Goal: Task Accomplishment & Management: Use online tool/utility

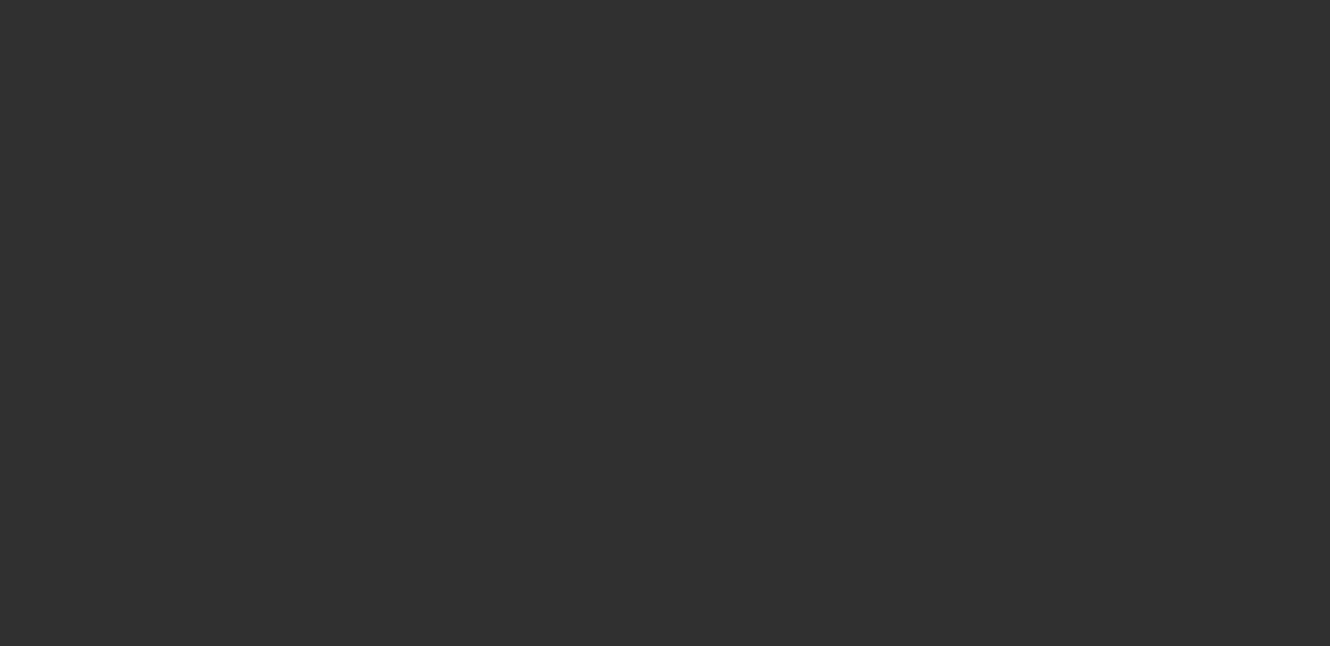
select select "10"
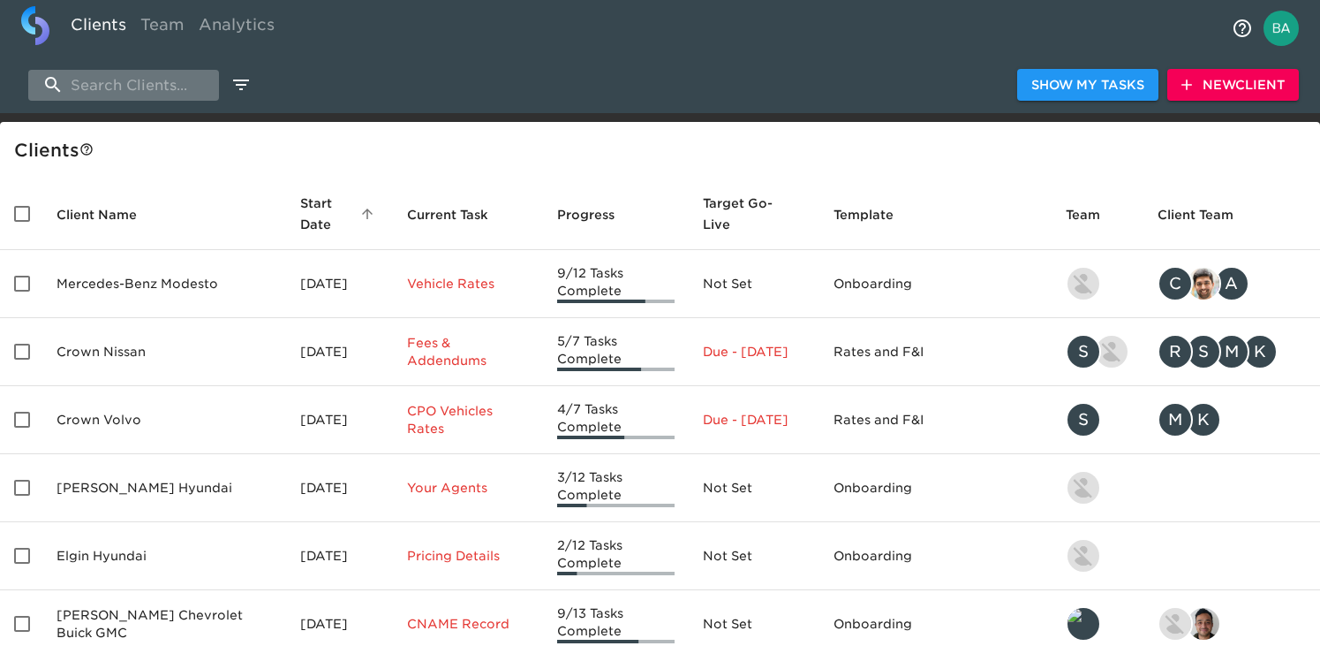
click at [146, 91] on input "search" at bounding box center [123, 85] width 191 height 31
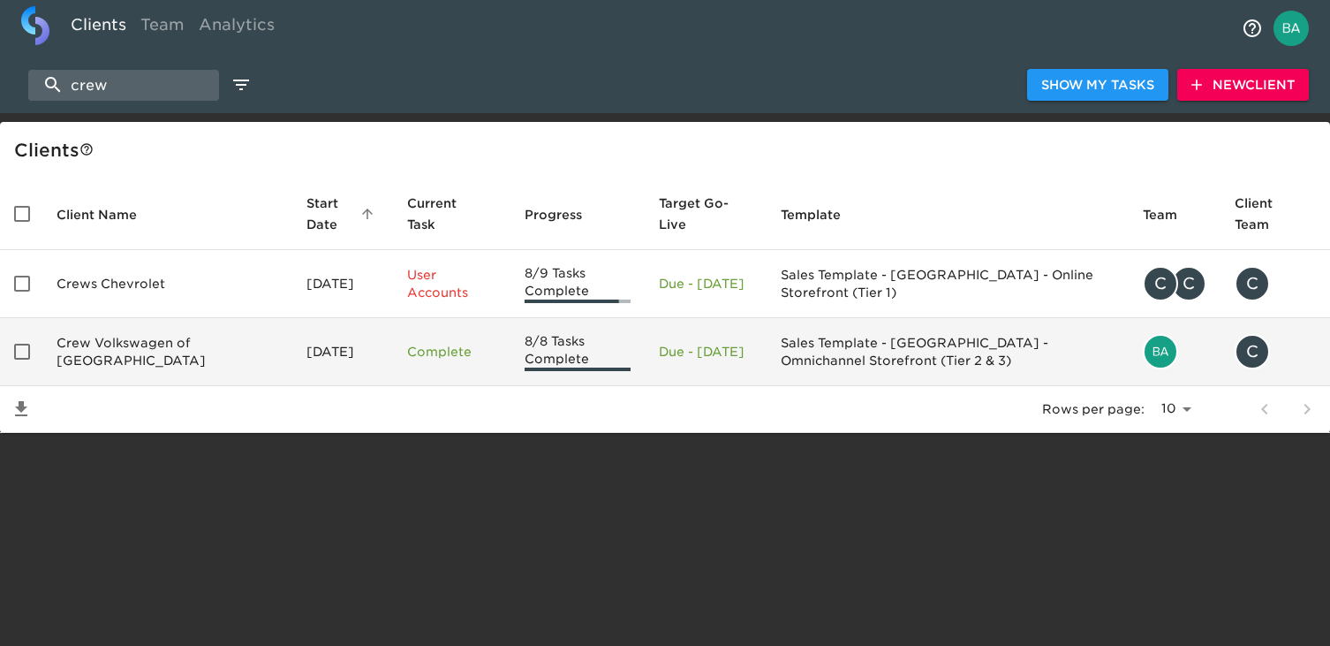
type input "crew"
click at [162, 346] on td "Crew Volkswagen of [GEOGRAPHIC_DATA]" at bounding box center [167, 352] width 250 height 68
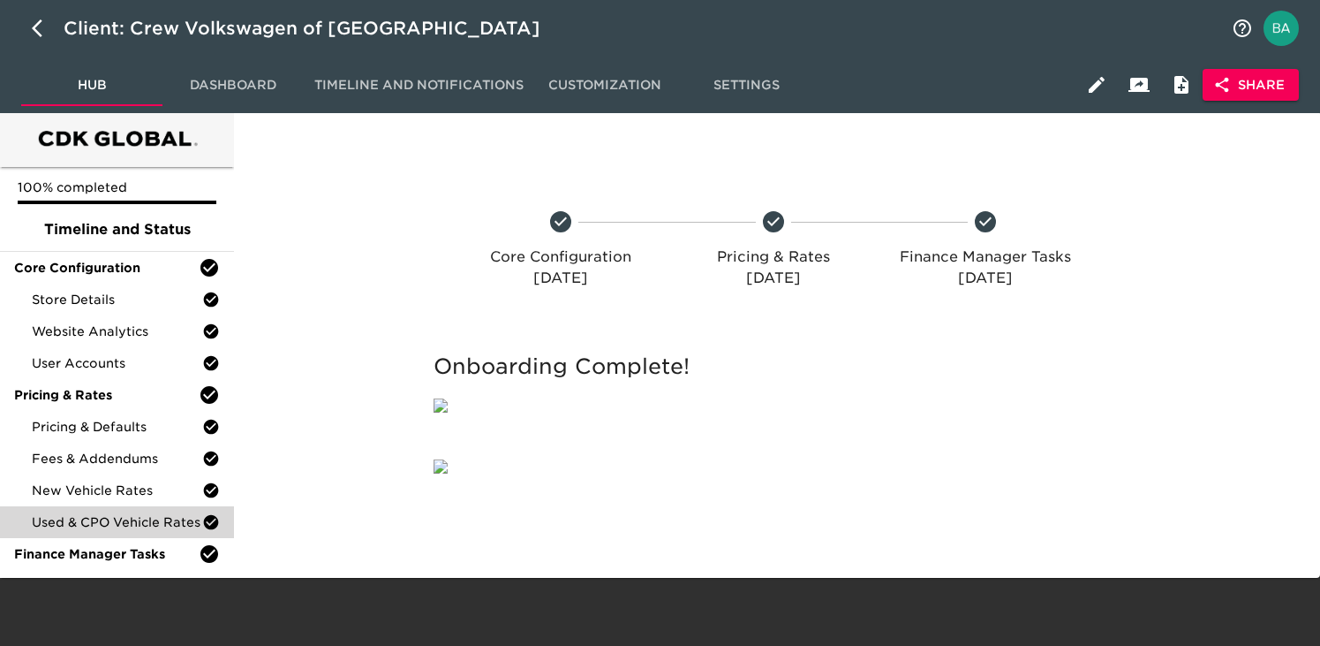
scroll to position [123, 0]
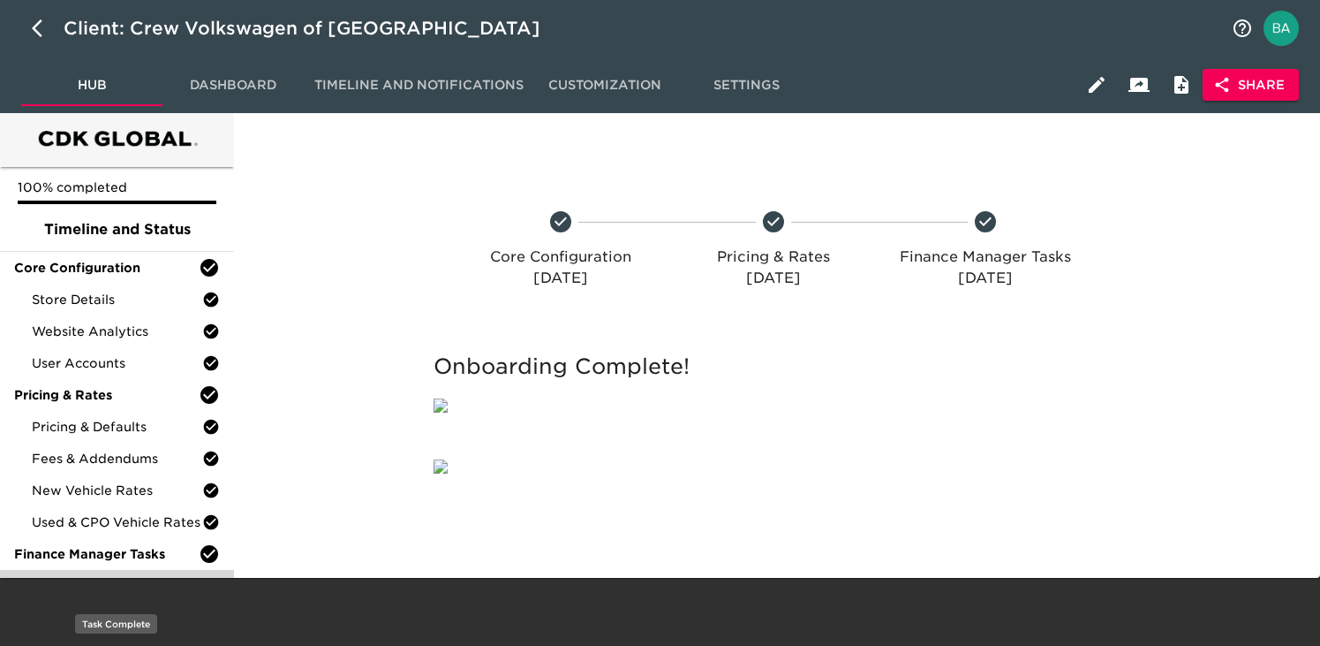
click at [131, 577] on span "Finance Product Menu" at bounding box center [117, 586] width 170 height 18
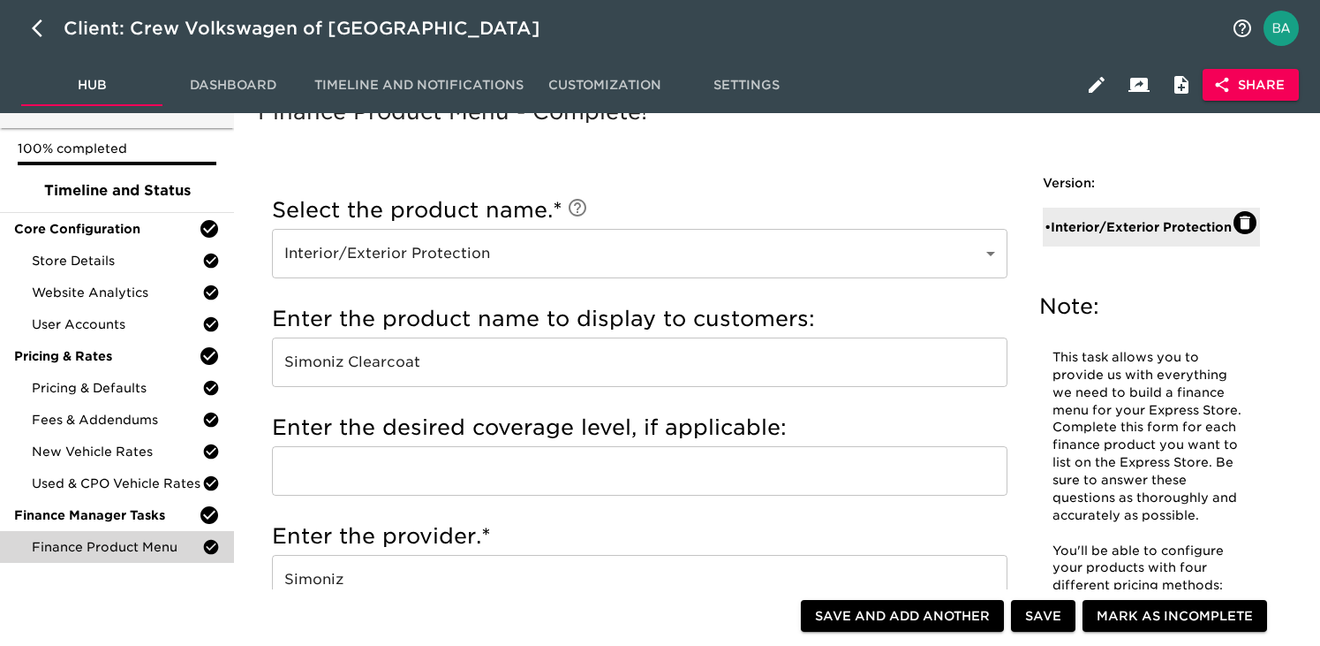
scroll to position [61, 0]
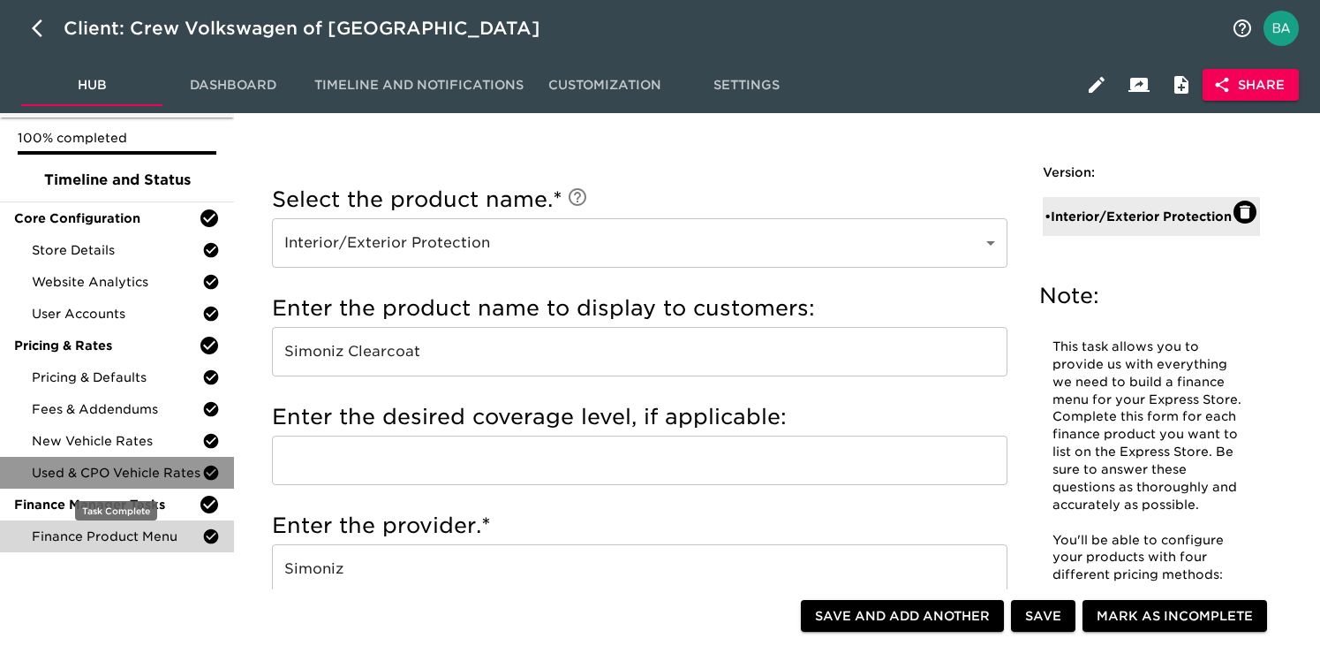
click at [122, 466] on span "Used & CPO Vehicle Rates" at bounding box center [117, 473] width 170 height 18
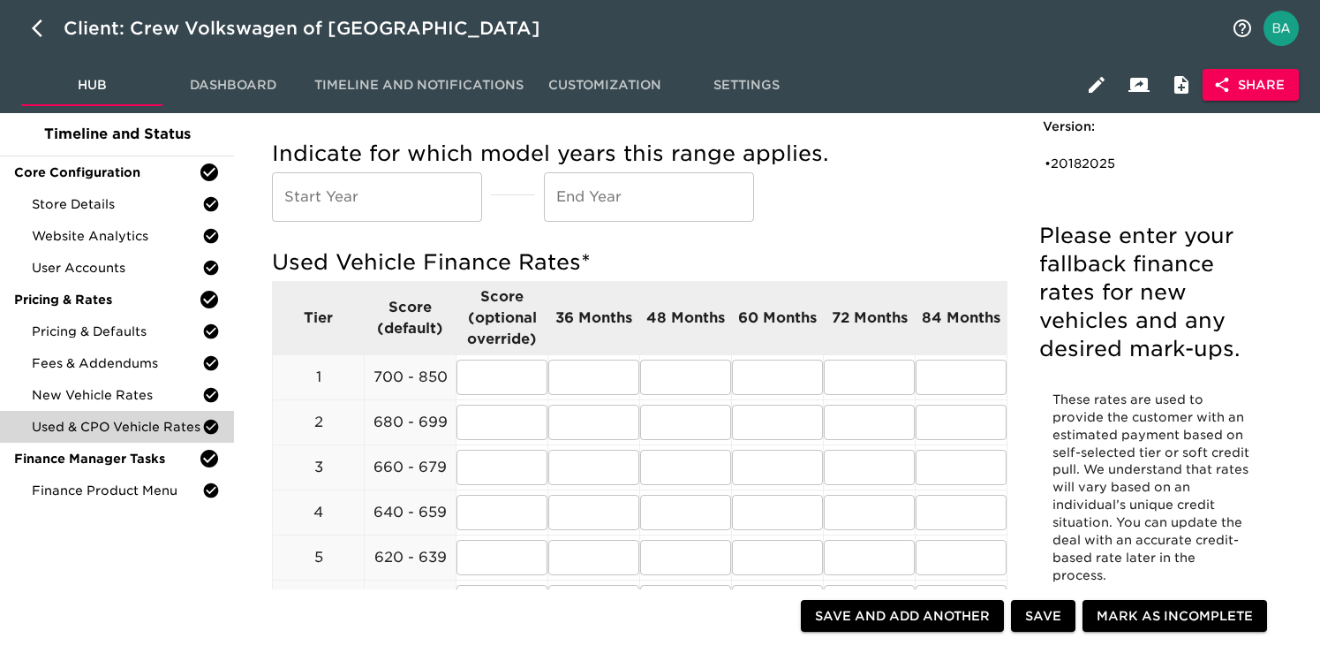
scroll to position [116, 0]
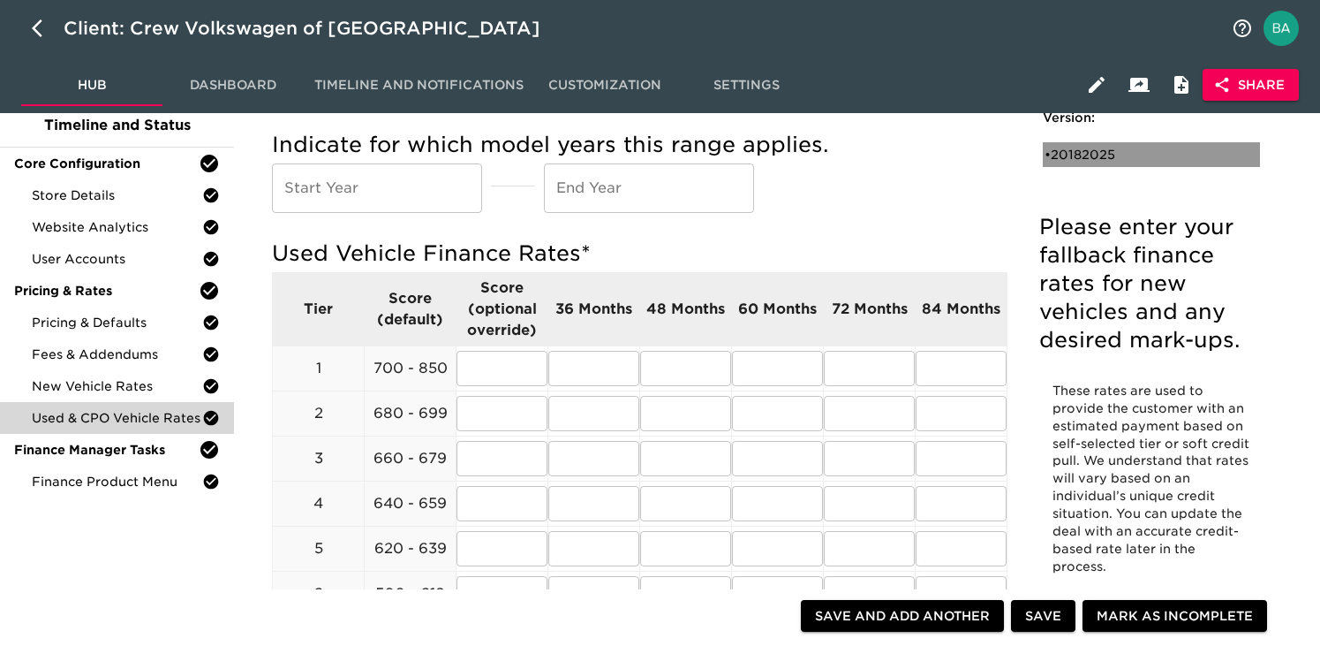
click at [1104, 144] on div "• 20182025" at bounding box center [1151, 154] width 217 height 25
type input "2018"
type input "2025"
radio input "true"
type input "1.00"
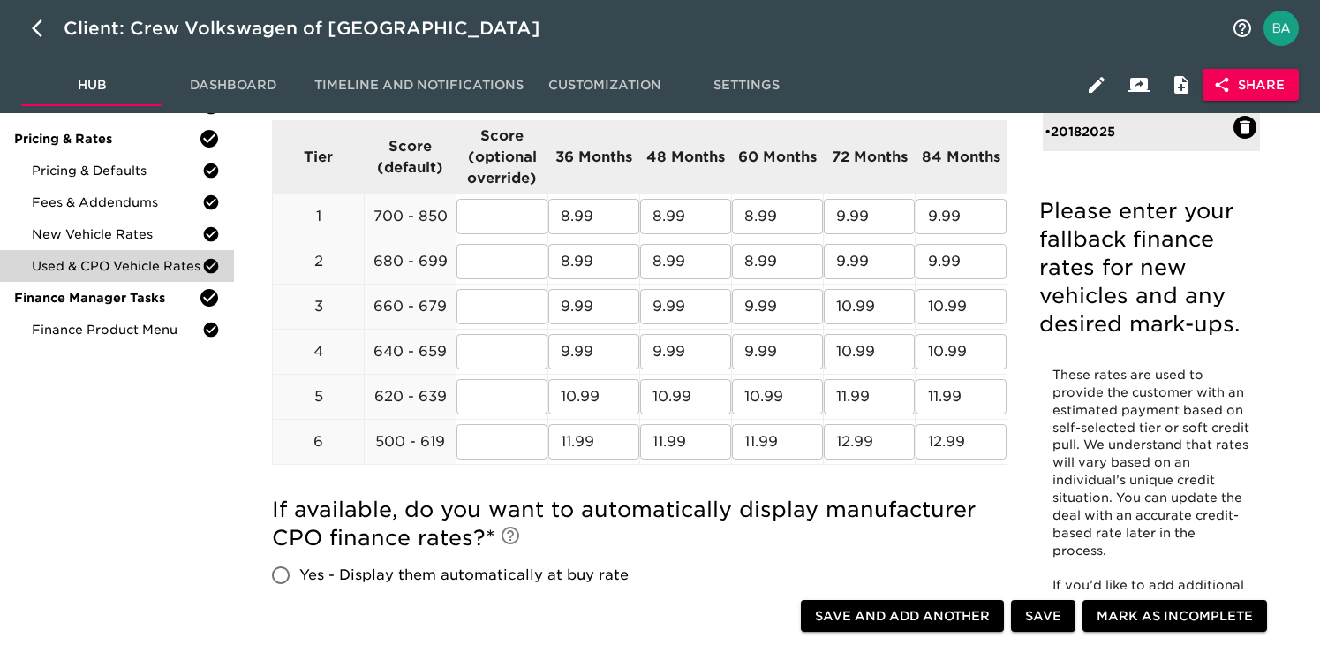
scroll to position [281, 0]
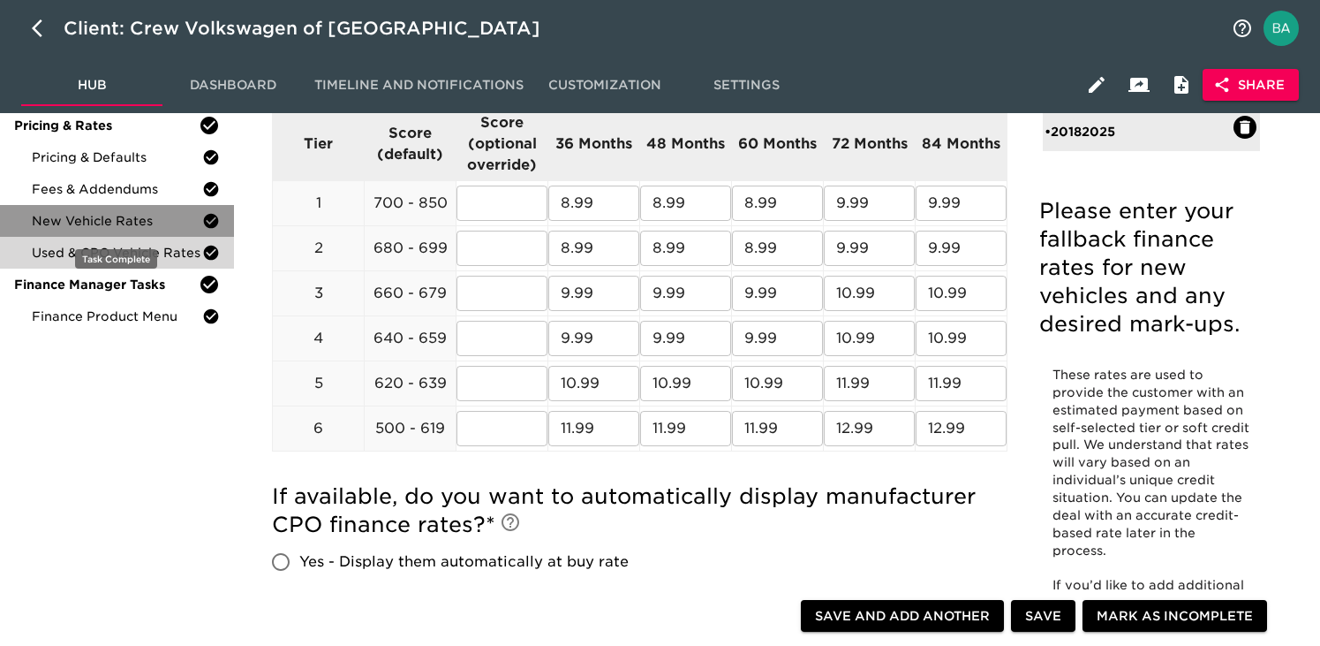
click at [134, 215] on span "New Vehicle Rates" at bounding box center [117, 221] width 170 height 18
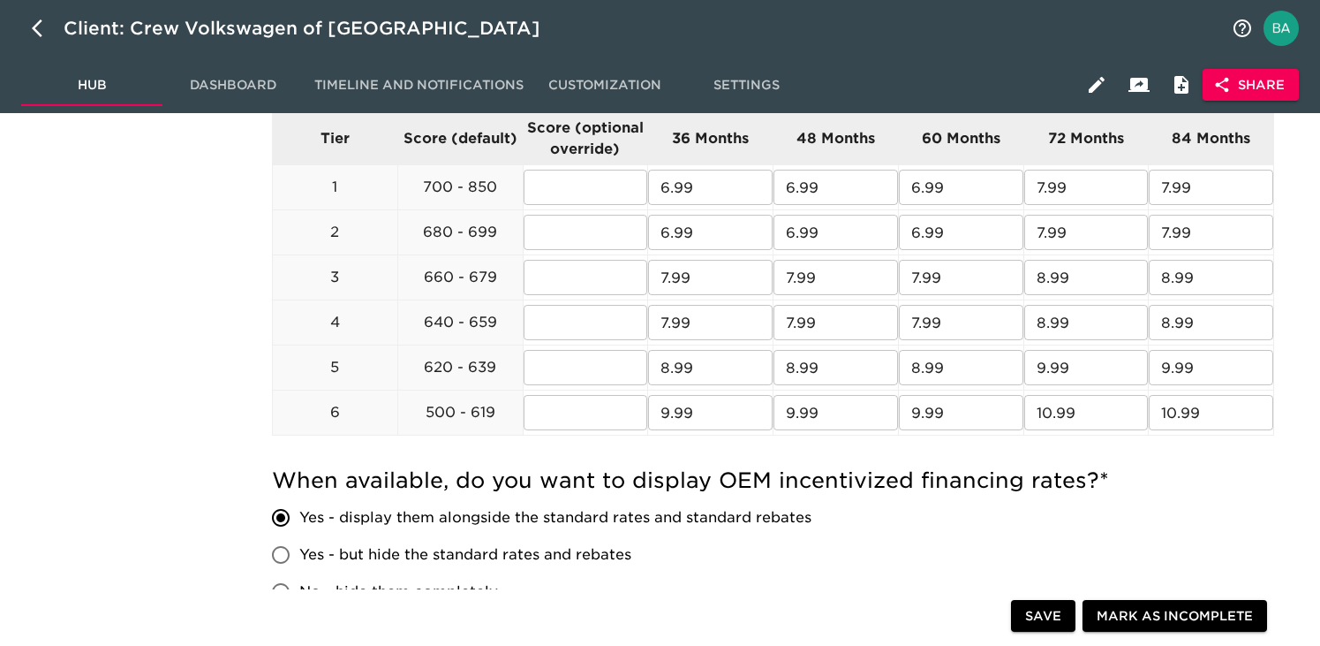
scroll to position [771, 0]
